Goal: Information Seeking & Learning: Find specific fact

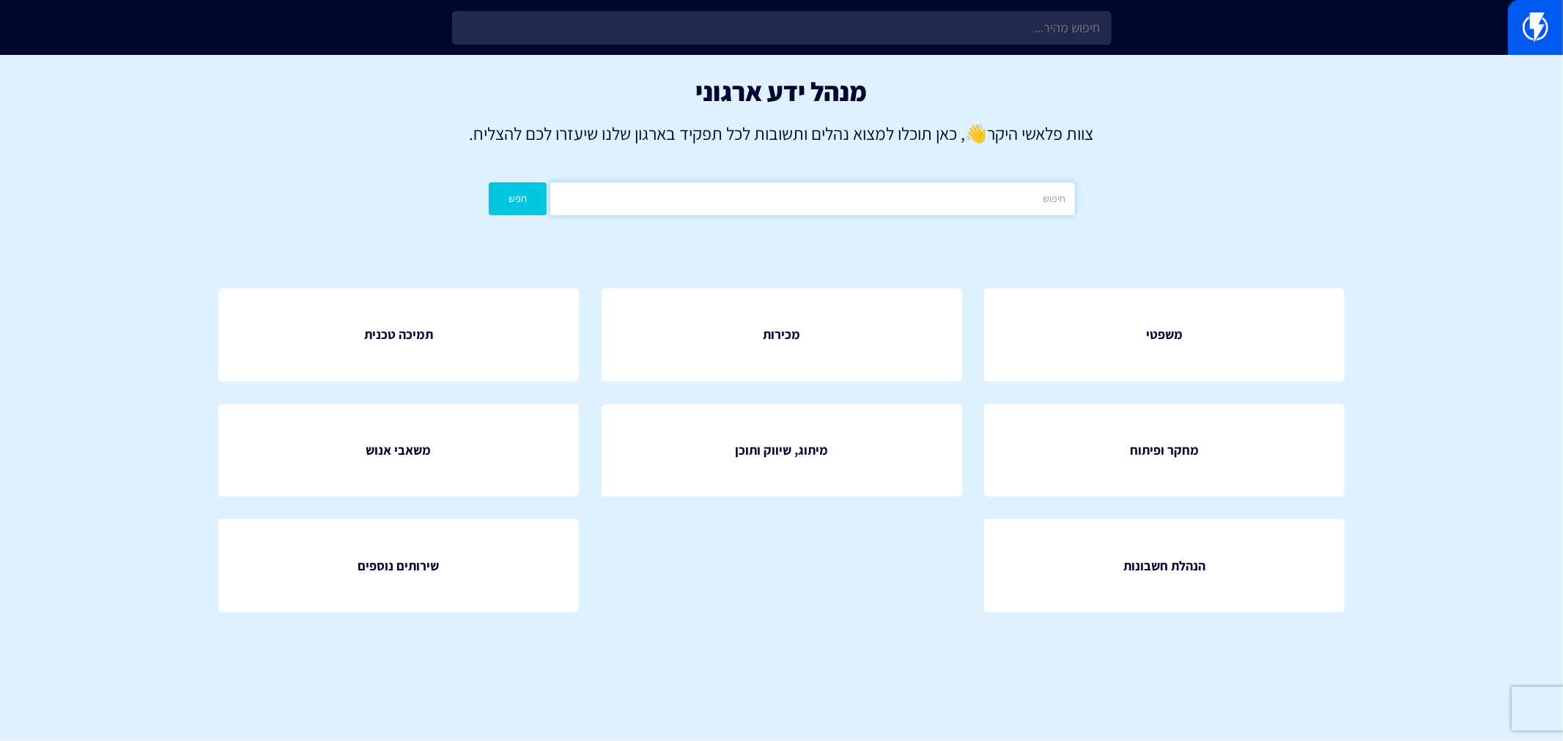
click at [897, 199] on input "text" at bounding box center [812, 198] width 524 height 33
type input "כ"
type input "עמלות"
click at [532, 195] on button "חפש" at bounding box center [518, 198] width 59 height 33
